Goal: Information Seeking & Learning: Learn about a topic

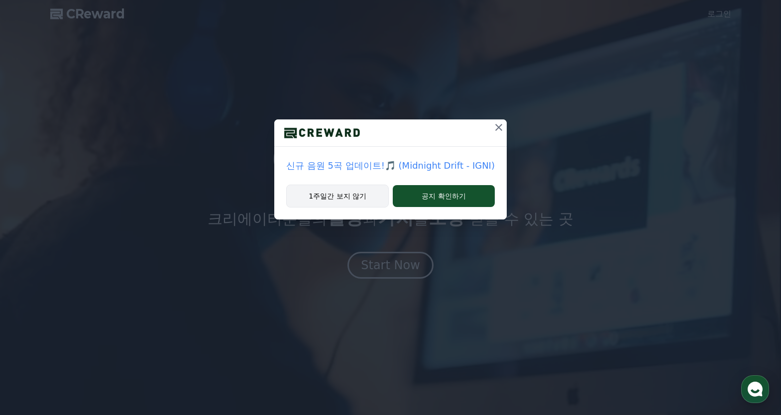
click at [357, 194] on button "1주일간 보지 않기" at bounding box center [337, 196] width 102 height 23
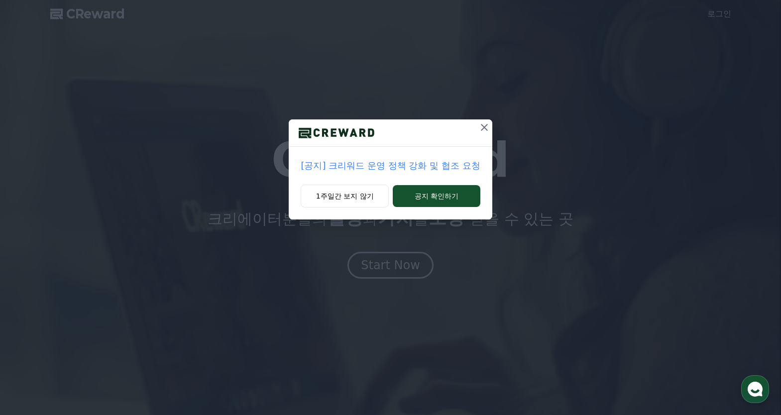
click at [482, 126] on icon at bounding box center [484, 127] width 12 height 12
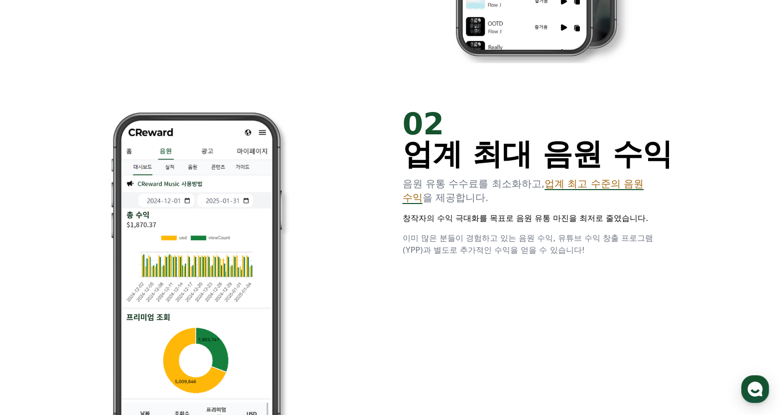
scroll to position [746, 0]
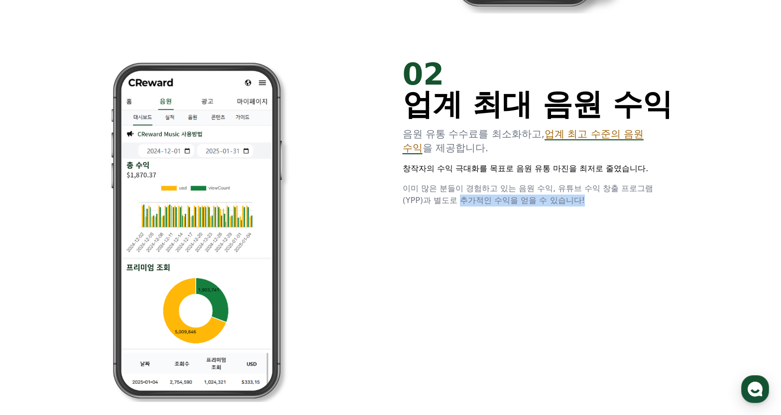
drag, startPoint x: 461, startPoint y: 200, endPoint x: 597, endPoint y: 201, distance: 135.8
click at [597, 201] on p "이미 많은 분들이 경험하고 있는 음원 수익, 유튜브 수익 창출 프로그램(YPP)과 별도로 추가적인 수익을 얻을 수 있습니다!" at bounding box center [538, 195] width 271 height 24
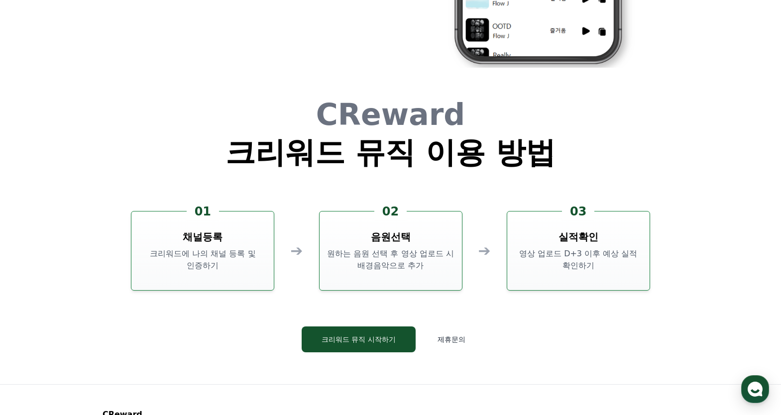
scroll to position [2637, 0]
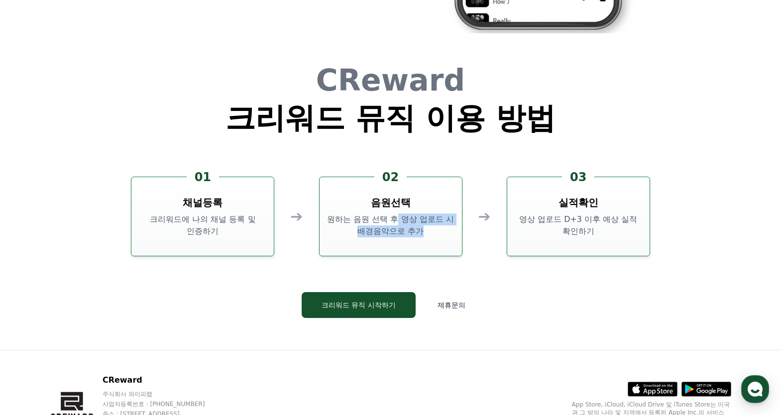
drag, startPoint x: 399, startPoint y: 219, endPoint x: 444, endPoint y: 230, distance: 46.2
click at [444, 230] on p "원하는 음원 선택 후 영상 업로드 시 배경음악으로 추가" at bounding box center [390, 225] width 134 height 24
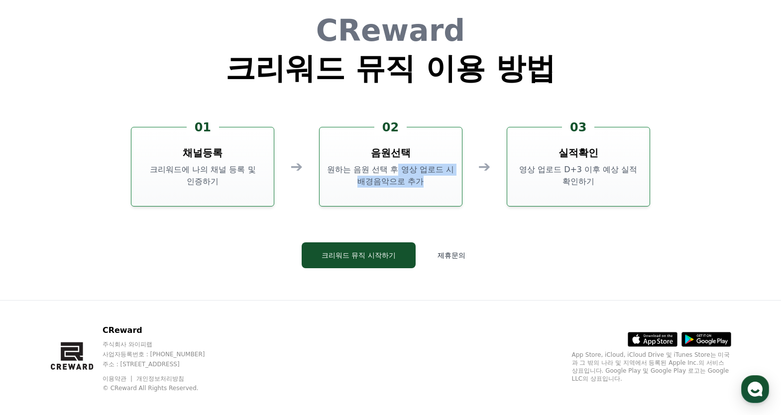
click at [439, 151] on div "02 음원선택 원하는 음원 선택 후 영상 업로드 시 배경음악으로 추가" at bounding box center [390, 167] width 143 height 80
drag, startPoint x: 398, startPoint y: 170, endPoint x: 453, endPoint y: 182, distance: 57.1
click at [453, 182] on p "원하는 음원 선택 후 영상 업로드 시 배경음악으로 추가" at bounding box center [390, 176] width 134 height 24
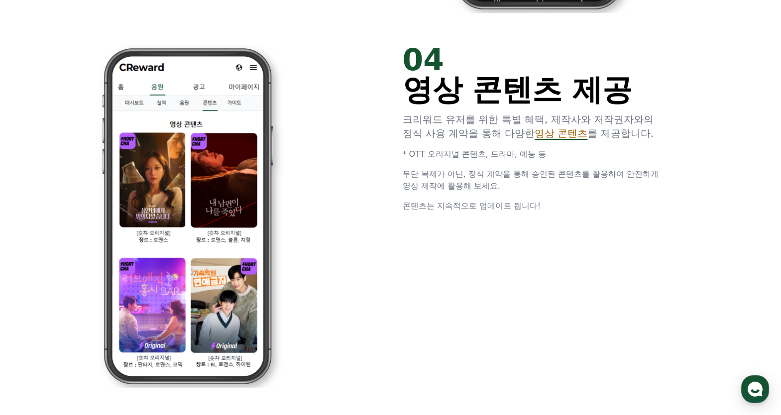
scroll to position [1900, 0]
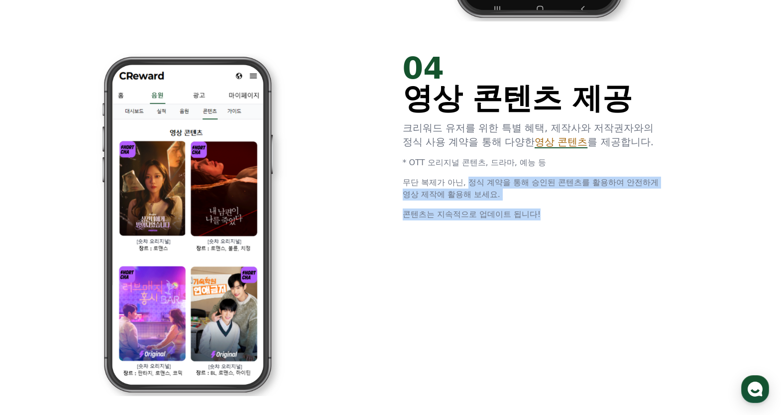
drag, startPoint x: 471, startPoint y: 184, endPoint x: 658, endPoint y: 204, distance: 188.1
click at [658, 204] on div "04 영상 콘텐츠 제공 크리워드 유저를 위한 특별 혜택, 제작사와 저작권자와의 정식 사용 계약을 통해 다양한 영상 콘텐츠 를 제공합니다. * …" at bounding box center [538, 136] width 271 height 167
click at [636, 240] on div "04 영상 콘텐츠 제공 크리워드 유저를 위한 특별 혜택, 제작사와 저작권자와의 정식 사용 계약을 통해 다양한 영상 콘텐츠 를 제공합니다. * …" at bounding box center [390, 224] width 597 height 375
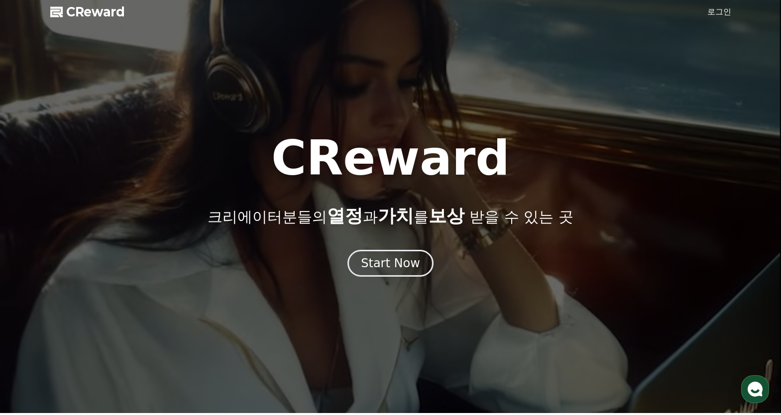
scroll to position [0, 0]
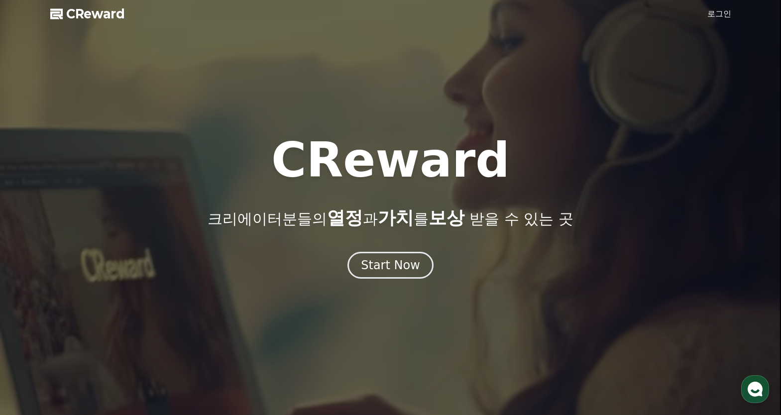
click at [98, 13] on span "CReward" at bounding box center [95, 14] width 59 height 16
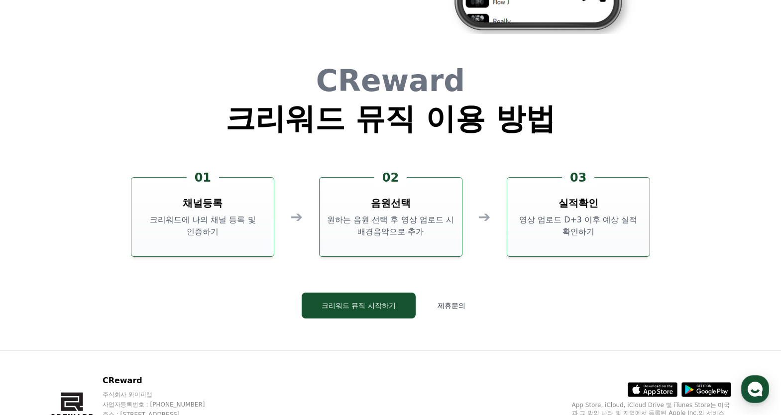
scroll to position [2696, 0]
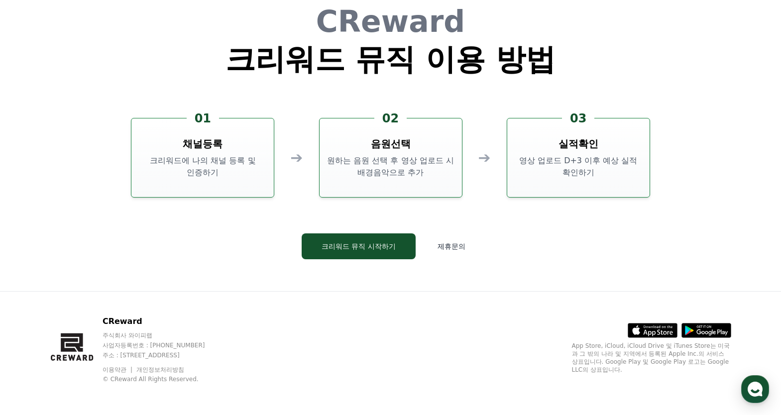
drag, startPoint x: 163, startPoint y: 354, endPoint x: 274, endPoint y: 353, distance: 111.5
click at [224, 353] on p "주소 : [STREET_ADDRESS]" at bounding box center [162, 355] width 121 height 8
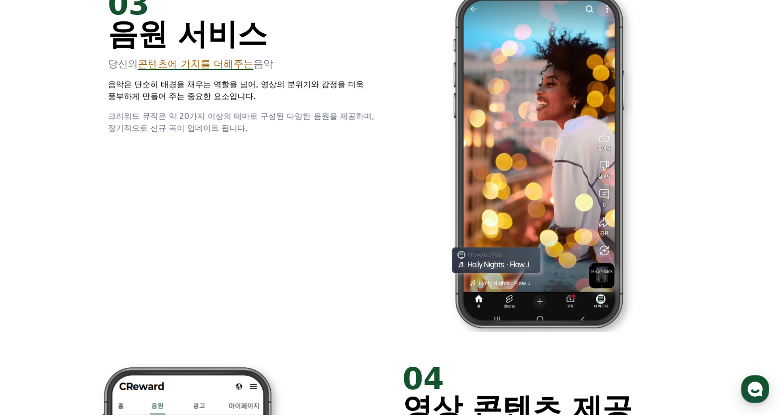
scroll to position [1452, 0]
